Goal: Find specific page/section: Find specific page/section

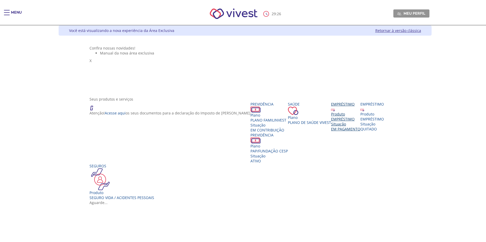
click at [360, 131] on div "Produto EMPRÉSTIMO Situação EM PAGAMENTO" at bounding box center [345, 121] width 29 height 20
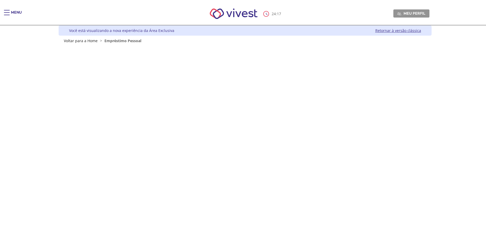
click at [13, 10] on div "Menu" at bounding box center [16, 15] width 11 height 10
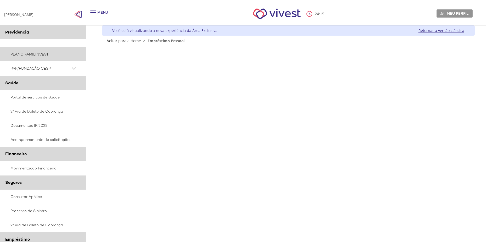
click at [30, 52] on link "PLANO FAMILINVEST" at bounding box center [43, 54] width 86 height 14
click at [449, 30] on link "Retornar à versão clássica" at bounding box center [441, 30] width 46 height 5
